Goal: Ask a question

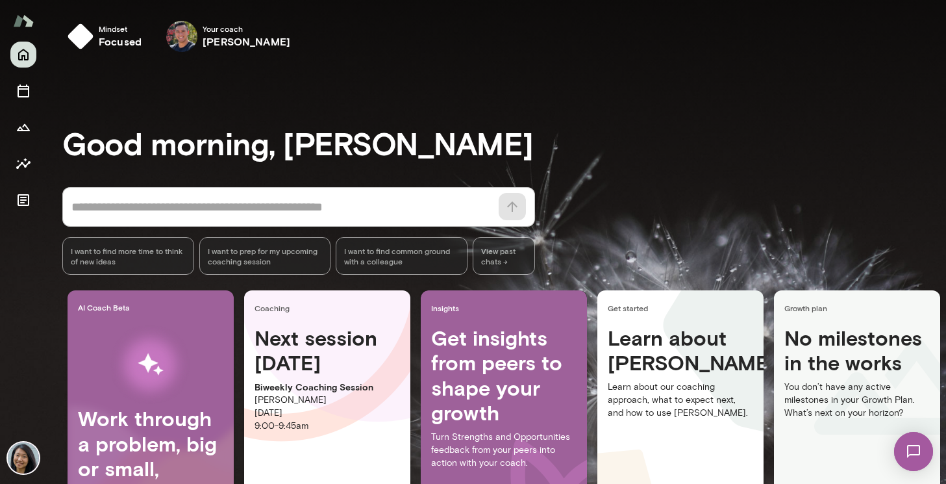
click at [930, 447] on img at bounding box center [913, 451] width 53 height 53
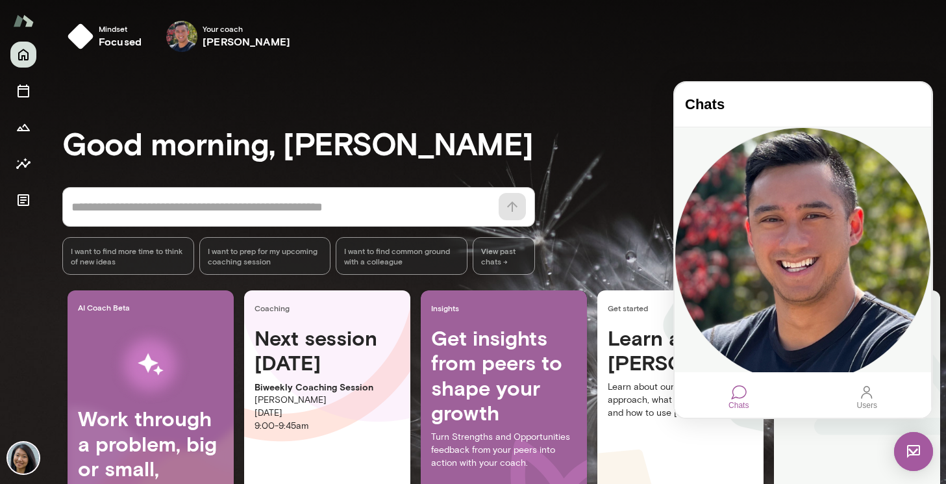
click at [814, 403] on div "So far I haven't gotten much additional info from [PERSON_NAME] on that. I'm ab…" at bounding box center [803, 422] width 256 height 39
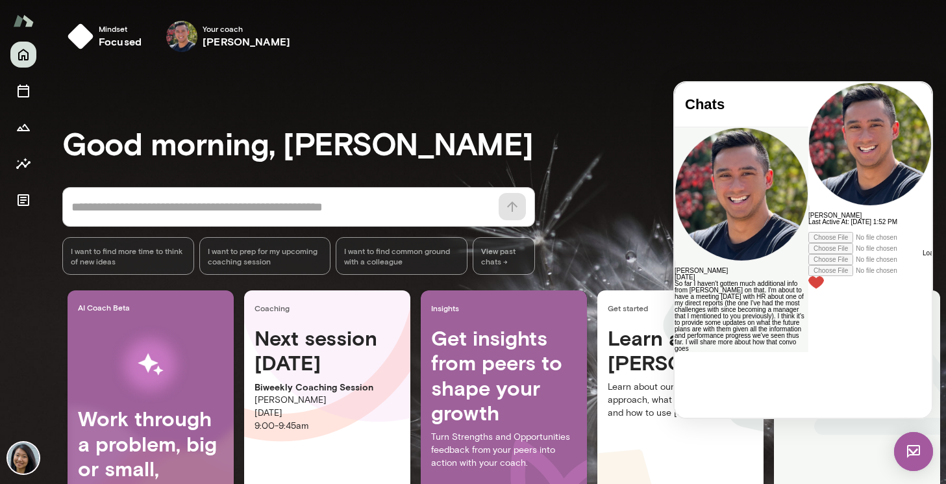
scroll to position [2032, 0]
